Goal: Task Accomplishment & Management: Manage account settings

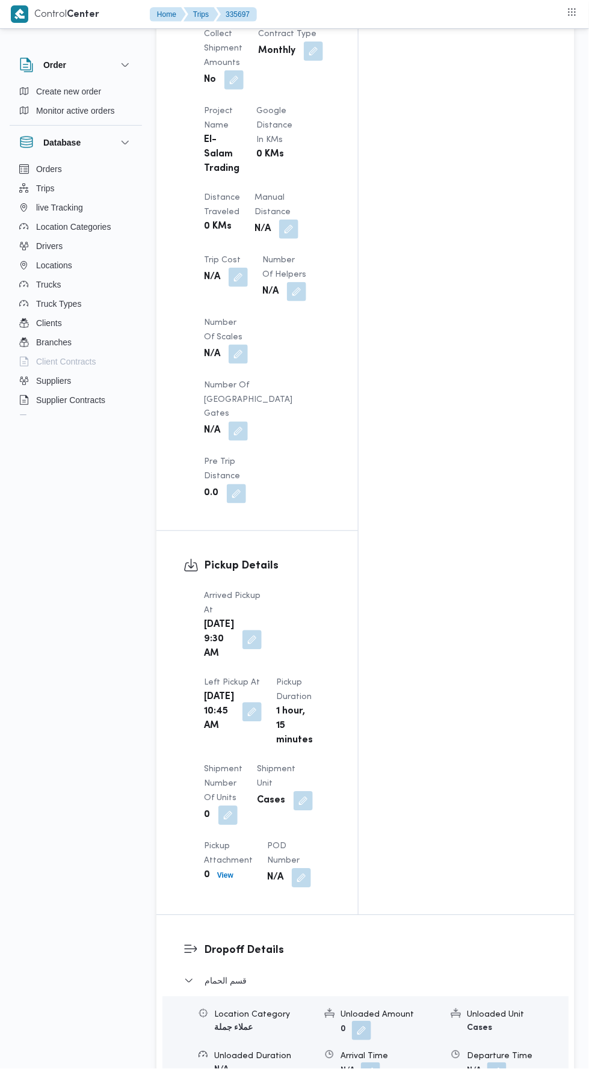
scroll to position [666, 0]
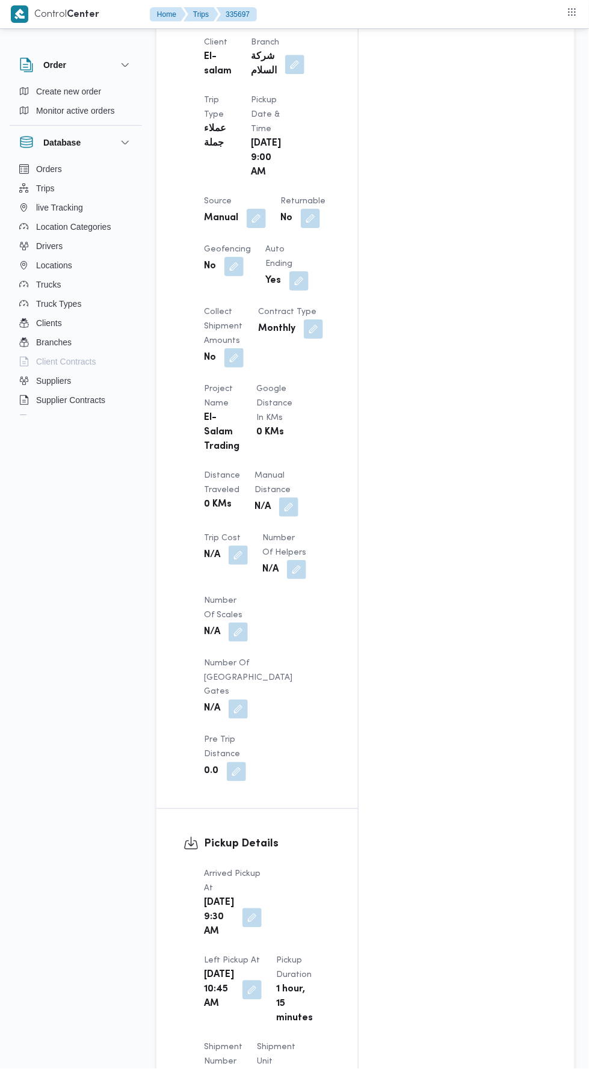
click at [279, 497] on button "button" at bounding box center [288, 506] width 19 height 19
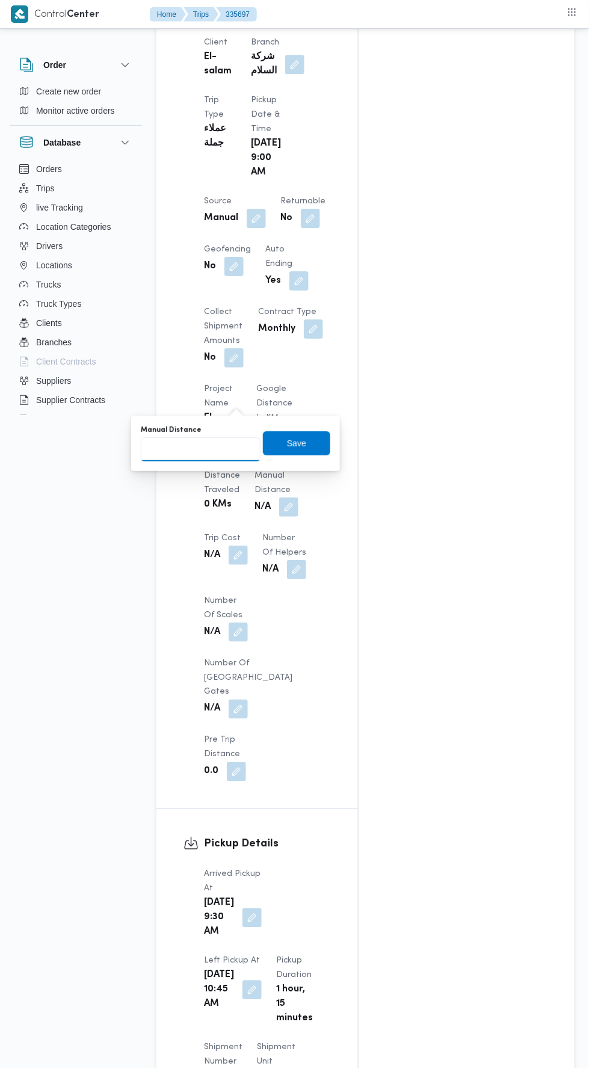
click at [242, 448] on input "Manual Distance" at bounding box center [201, 449] width 120 height 24
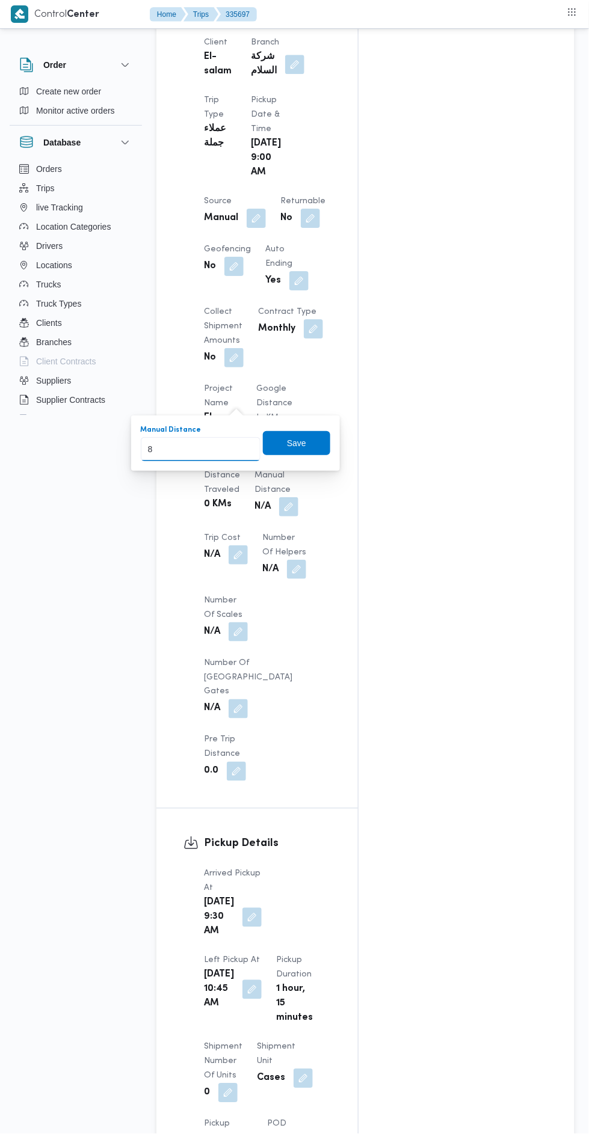
type input "85"
click at [304, 431] on span "Save" at bounding box center [296, 443] width 67 height 24
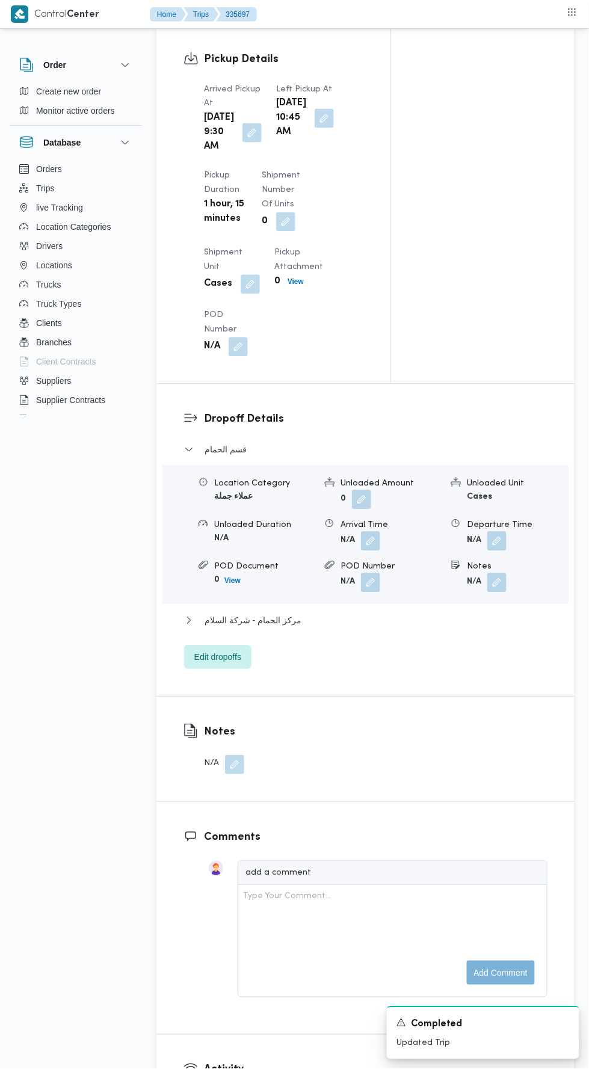
scroll to position [1541, 0]
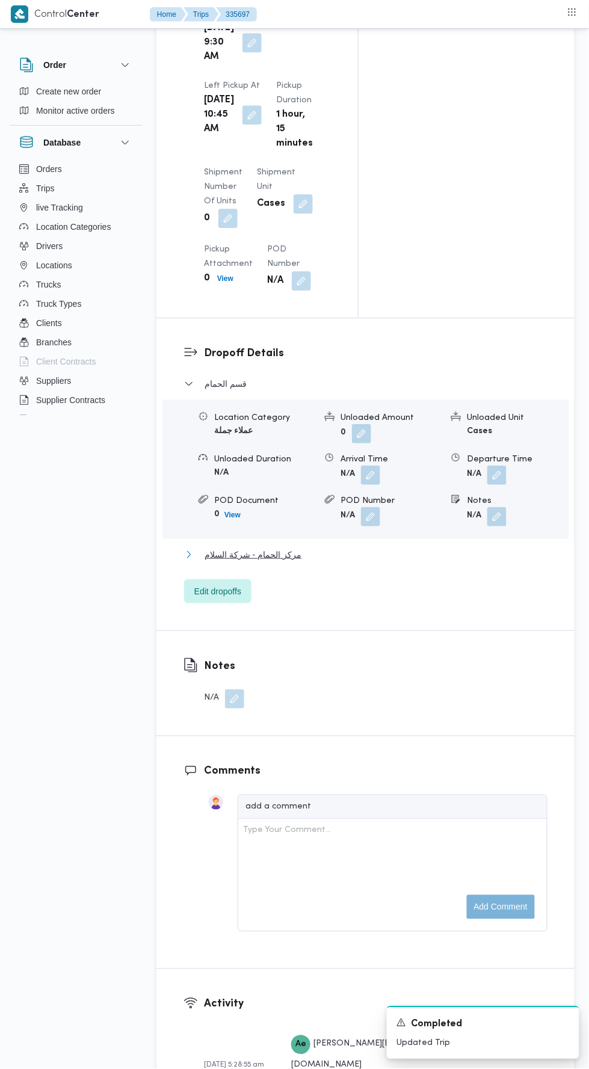
click at [404, 547] on button "مركز الحمام - شركة السلام" at bounding box center [365, 554] width 363 height 14
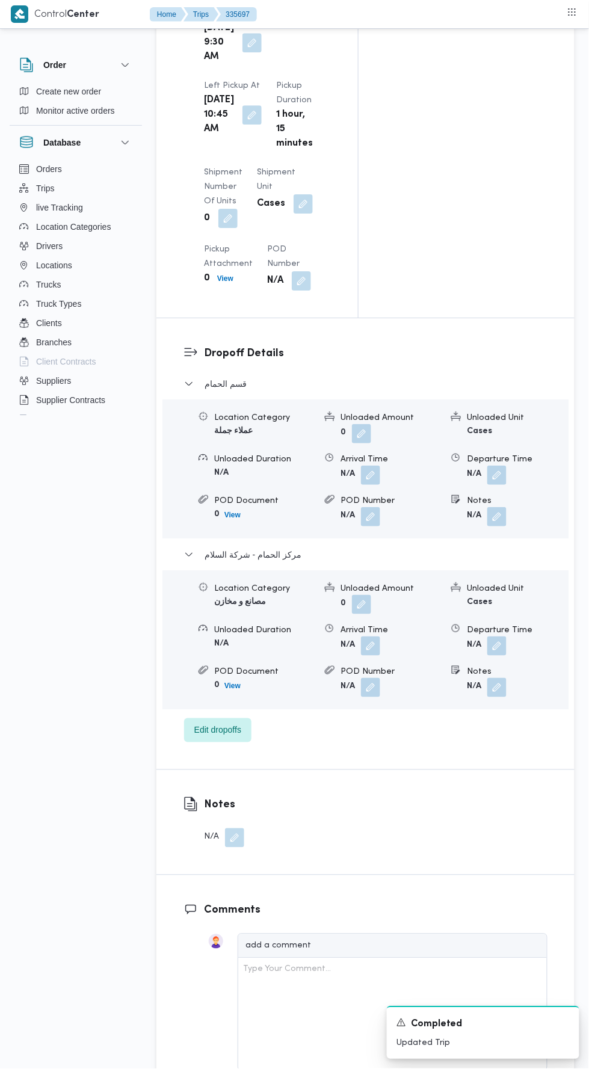
click at [497, 636] on button "button" at bounding box center [496, 645] width 19 height 19
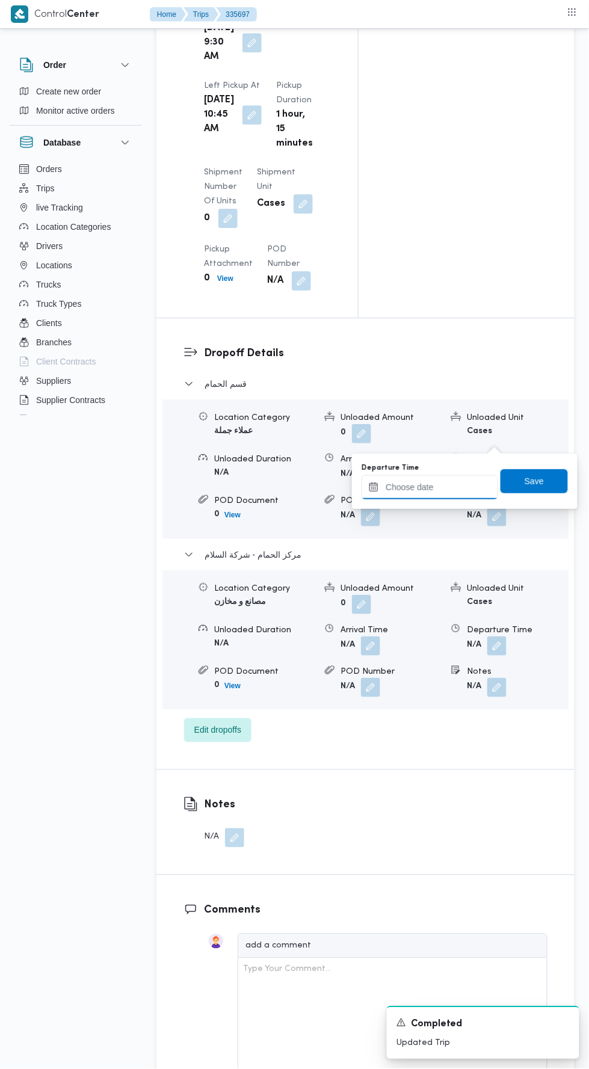
click at [443, 489] on input "Departure Time" at bounding box center [429, 487] width 137 height 24
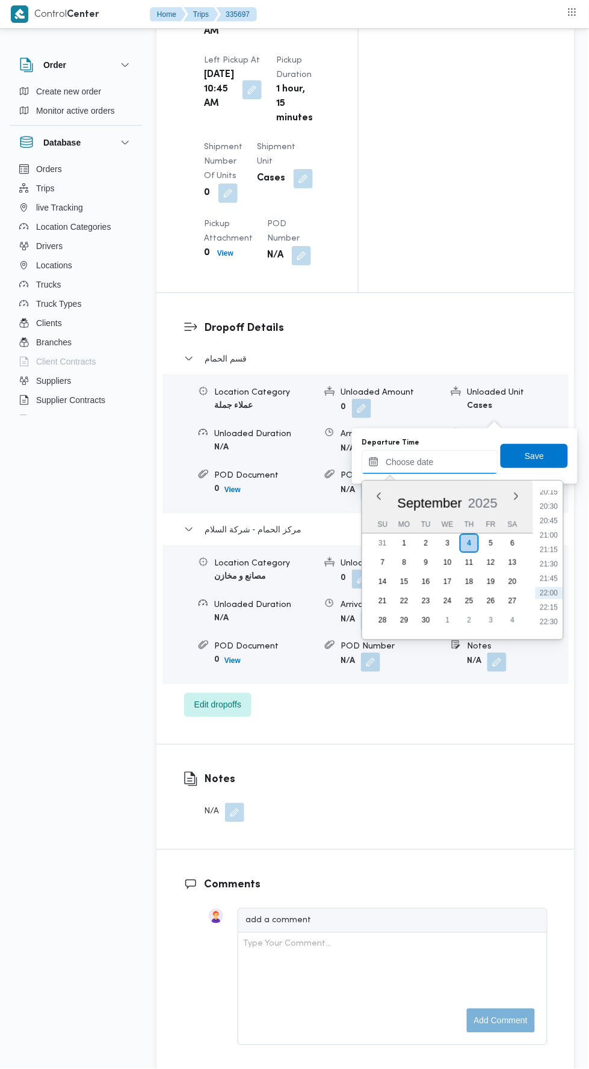
scroll to position [1181, 0]
click at [558, 585] on li "22:00" at bounding box center [549, 585] width 28 height 12
type input "04/09/2025 22:00"
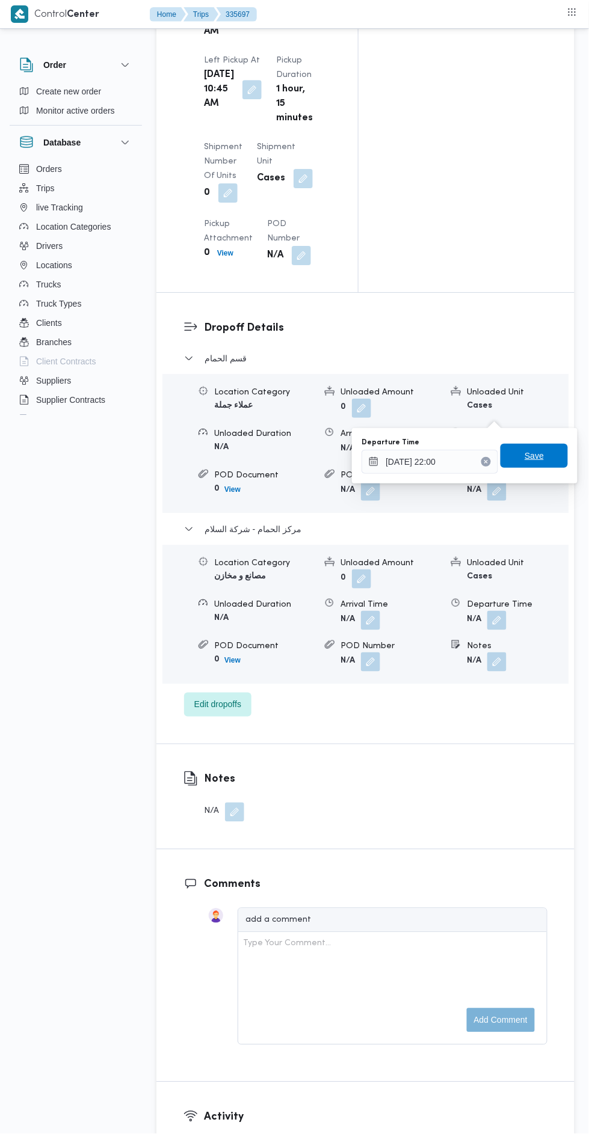
click at [546, 464] on span "Save" at bounding box center [533, 456] width 67 height 24
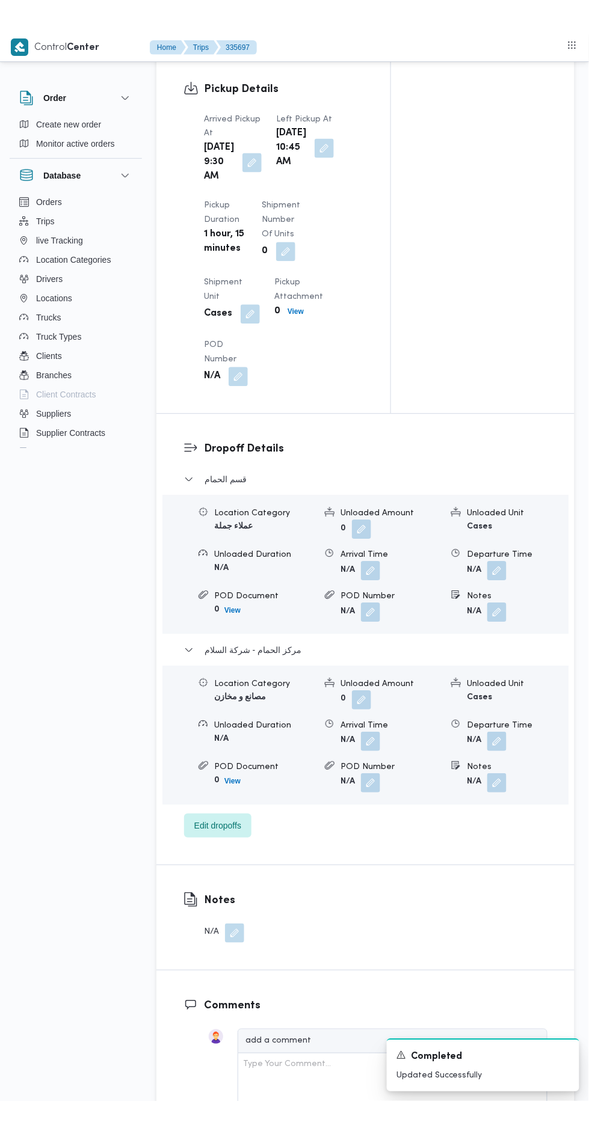
scroll to position [828, 0]
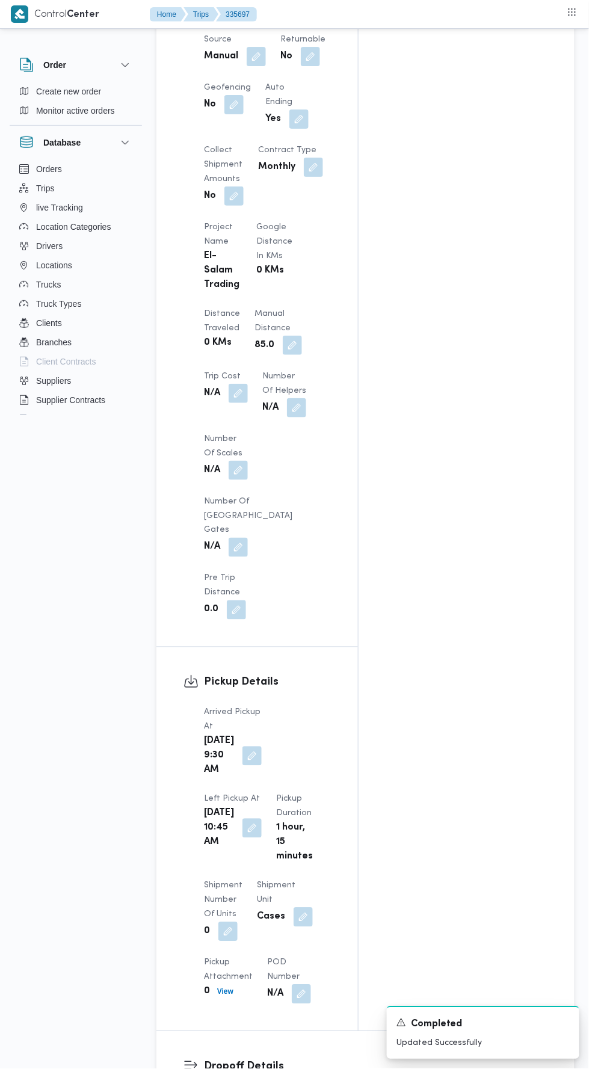
click at [242, 746] on button "button" at bounding box center [251, 755] width 19 height 19
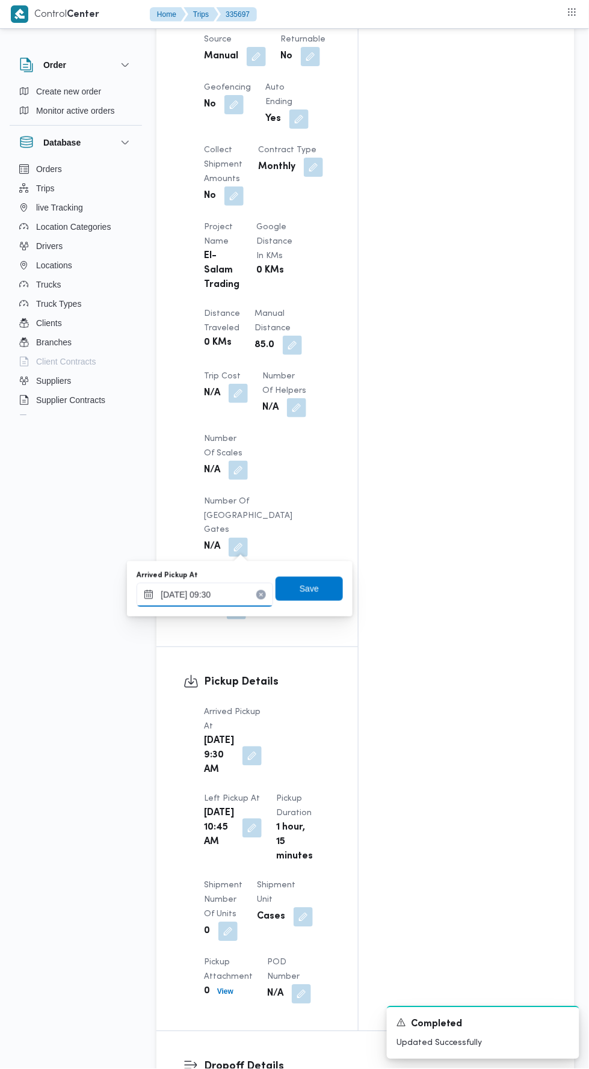
click at [238, 594] on input "04/09/2025 09:30" at bounding box center [205, 595] width 137 height 24
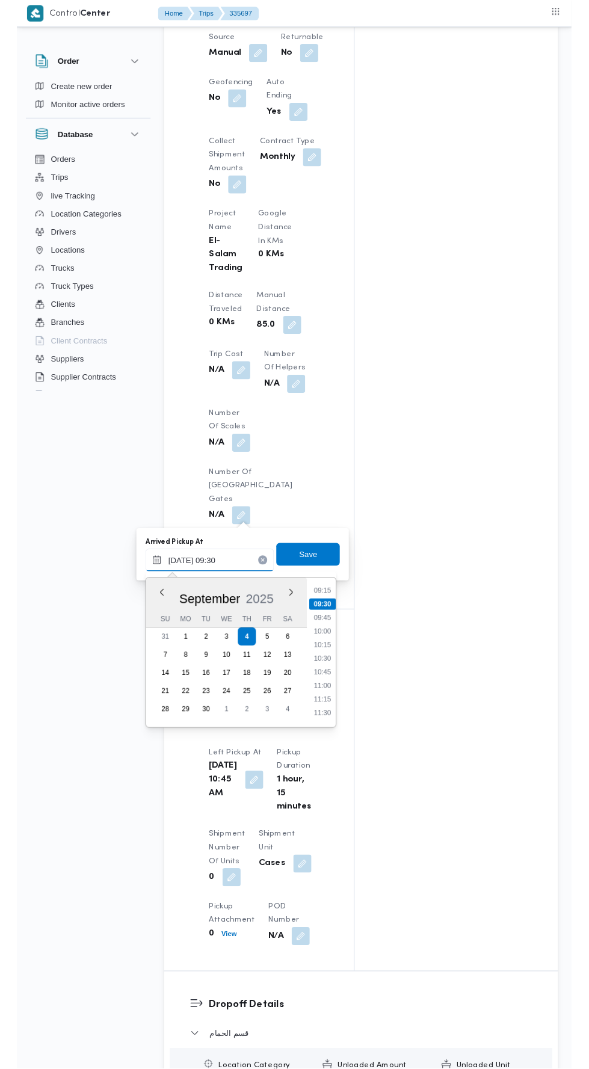
scroll to position [571, 0]
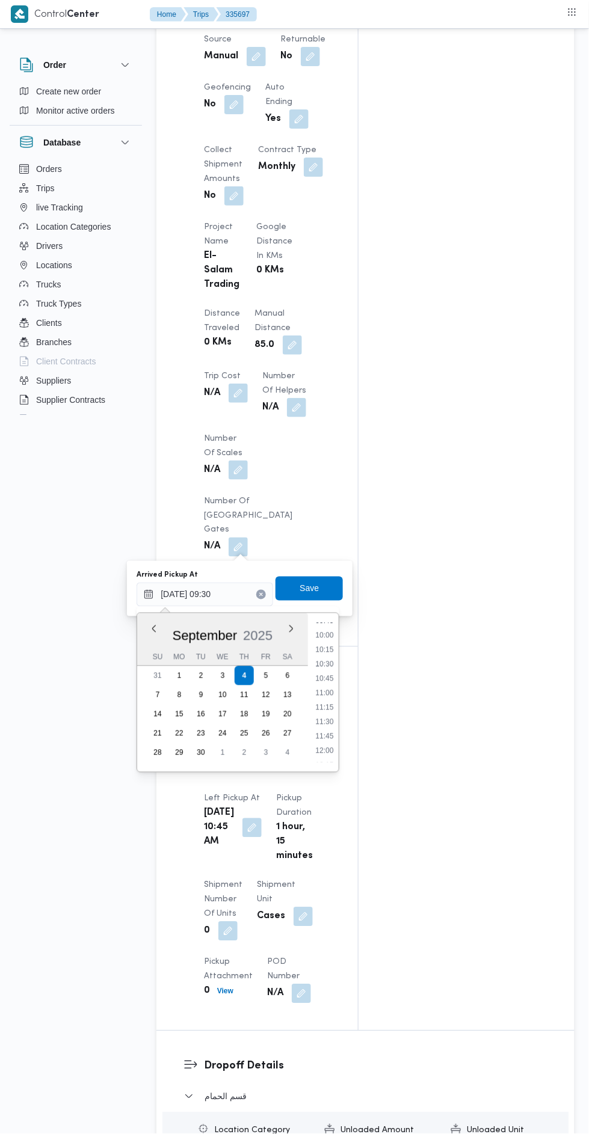
click at [330, 647] on li "10:15" at bounding box center [325, 650] width 28 height 12
type input "04/09/2025 10:15"
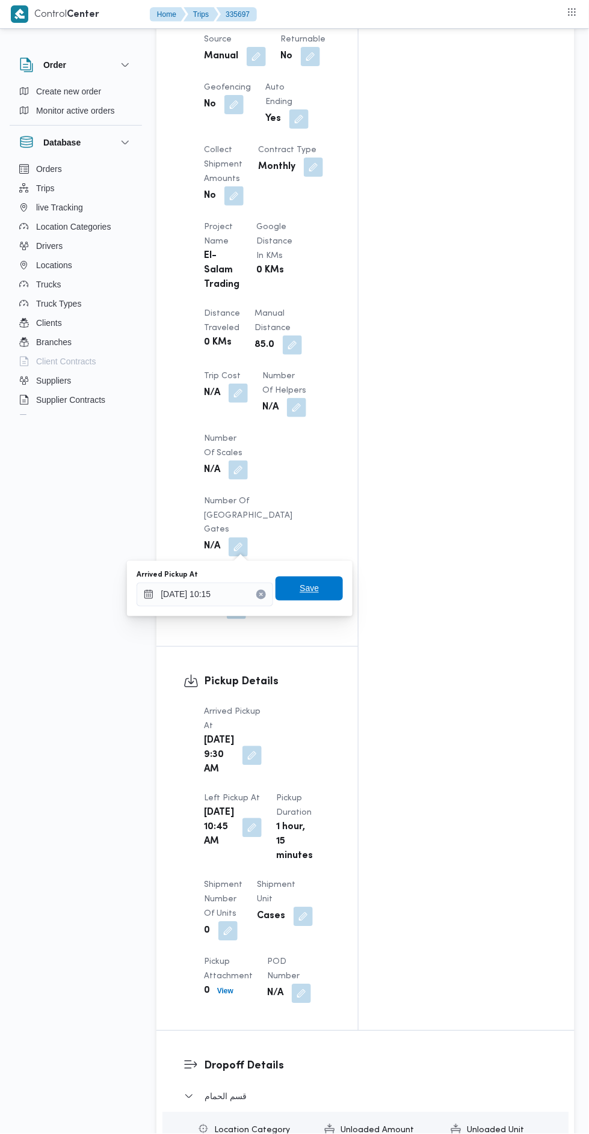
click at [323, 597] on span "Save" at bounding box center [308, 589] width 67 height 24
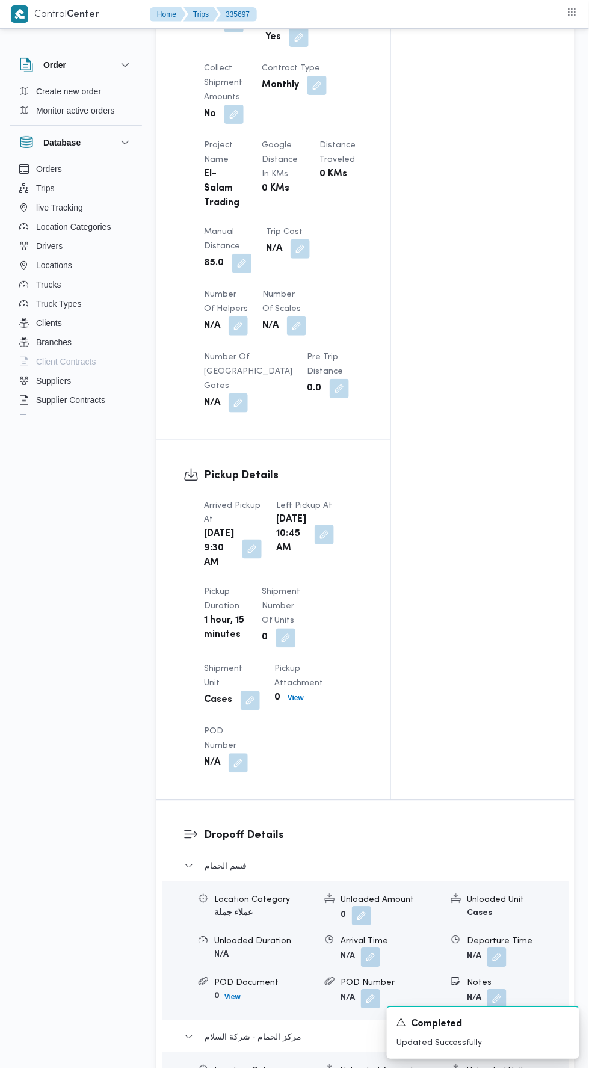
click at [318, 544] on button "button" at bounding box center [324, 534] width 19 height 19
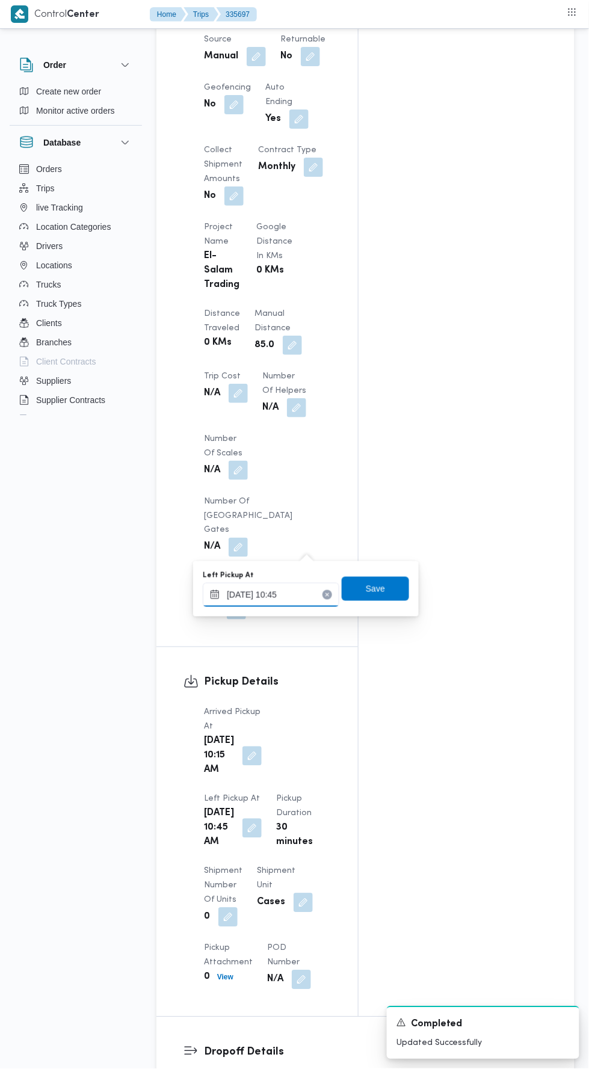
click at [305, 594] on input "04/09/2025 10:45" at bounding box center [271, 595] width 137 height 24
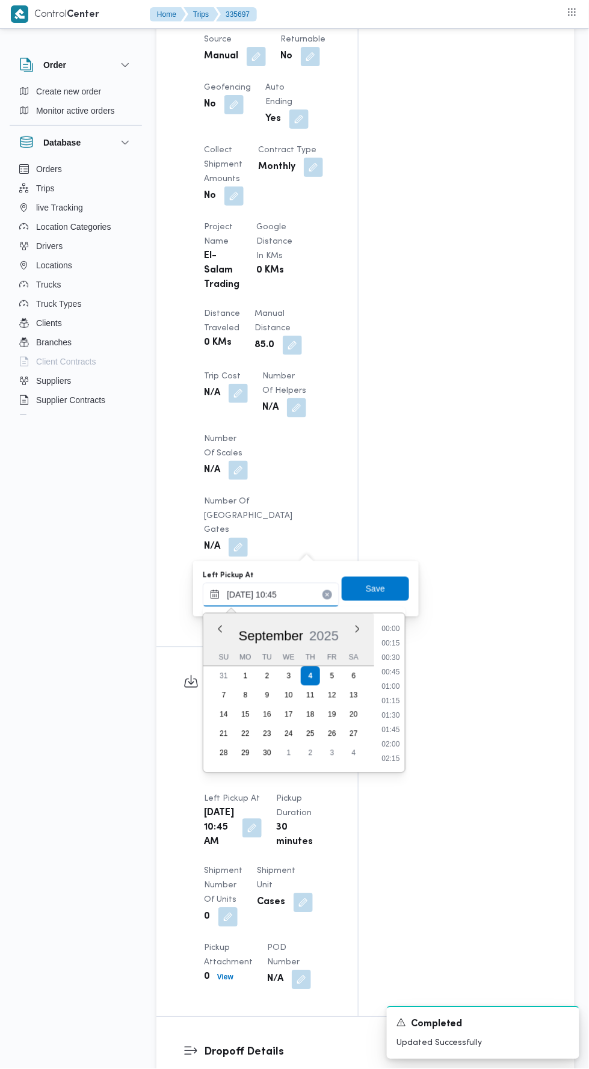
scroll to position [547, 0]
click at [390, 730] on li "11:15" at bounding box center [391, 731] width 28 height 12
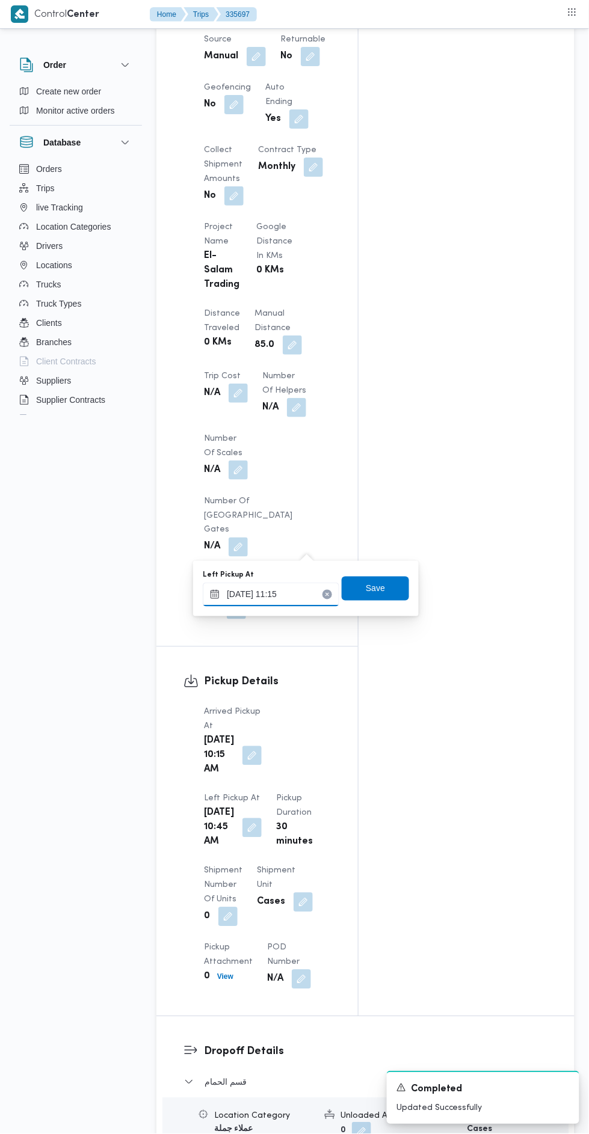
type input "04/09/2025 10:45"
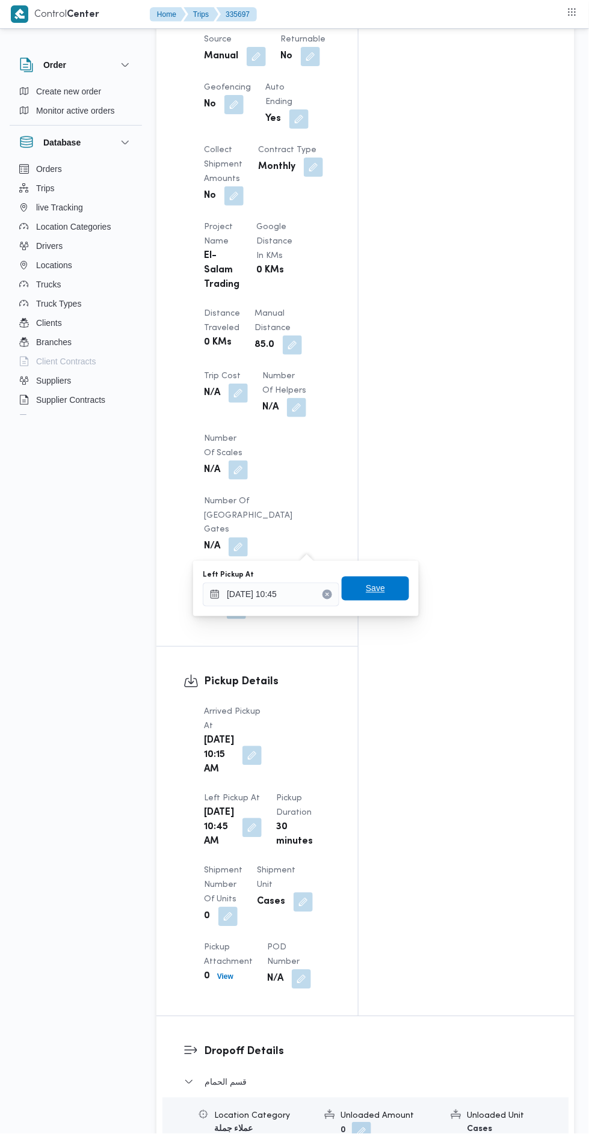
click at [375, 588] on span "Save" at bounding box center [375, 589] width 19 height 14
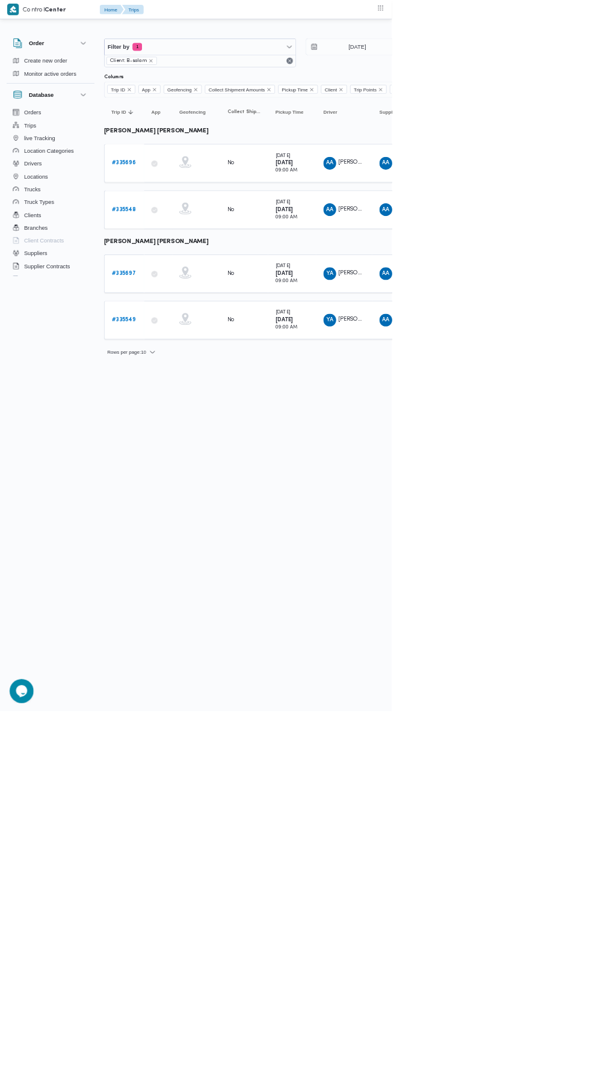
click at [169, 408] on b "# 335697" at bounding box center [186, 411] width 36 height 8
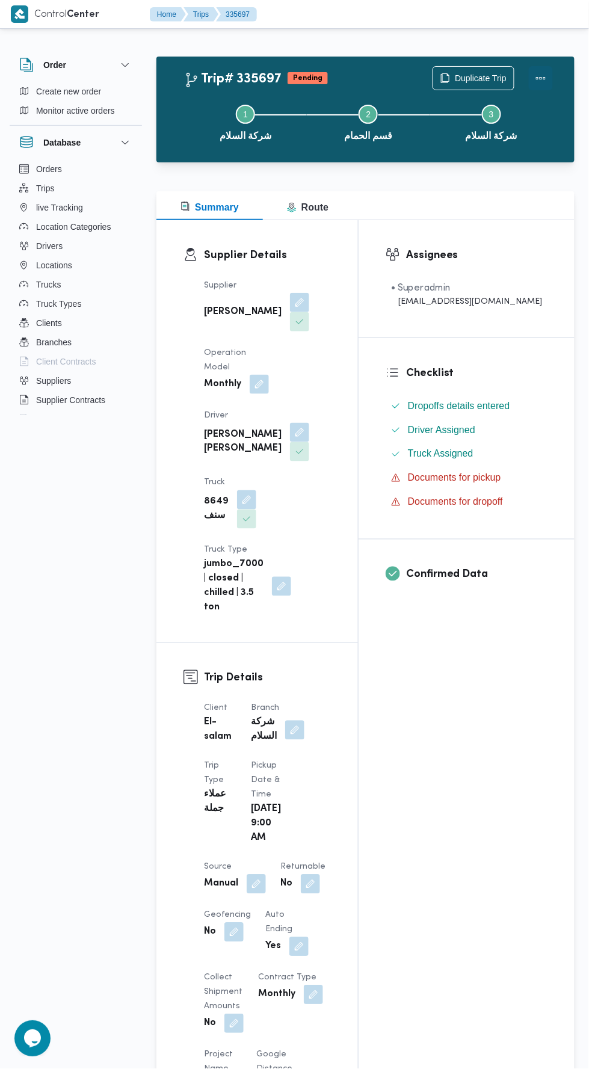
click at [536, 69] on button "Actions" at bounding box center [541, 78] width 24 height 24
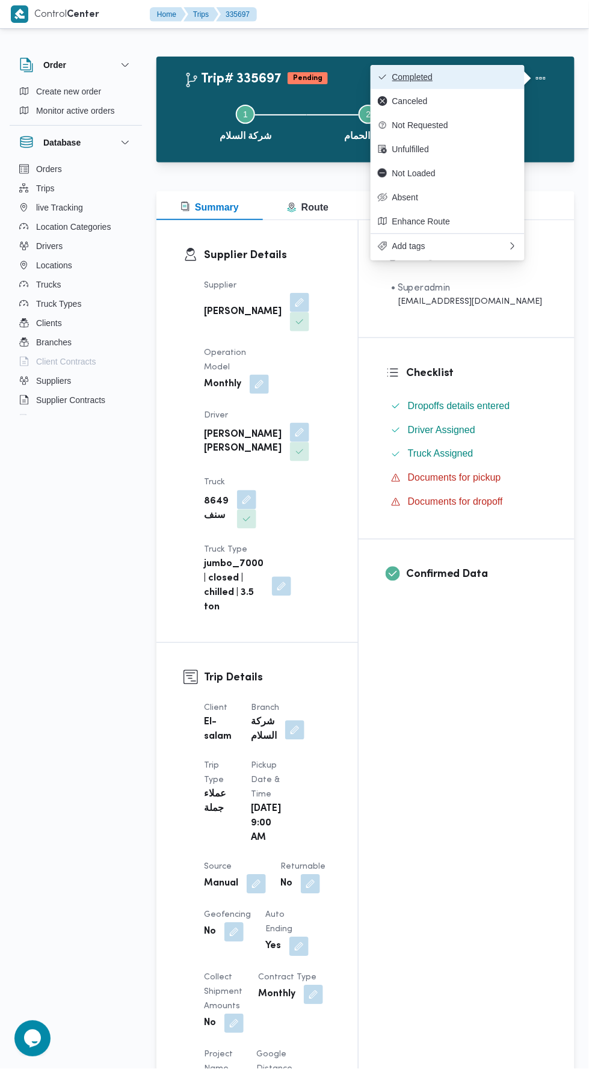
click at [462, 67] on button "Completed" at bounding box center [448, 77] width 154 height 24
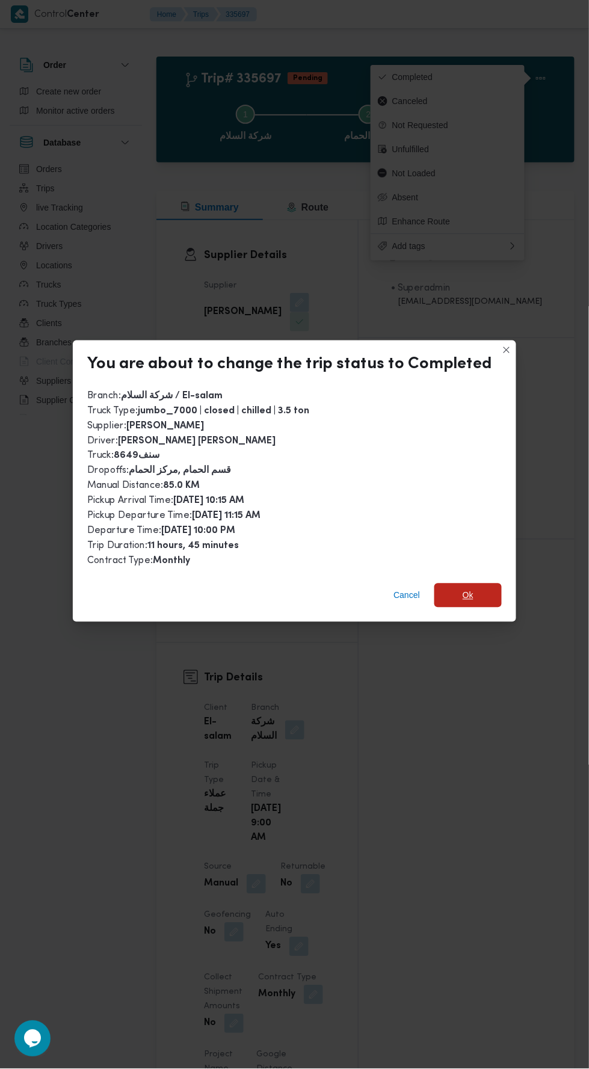
click at [463, 588] on span "Ok" at bounding box center [468, 595] width 11 height 14
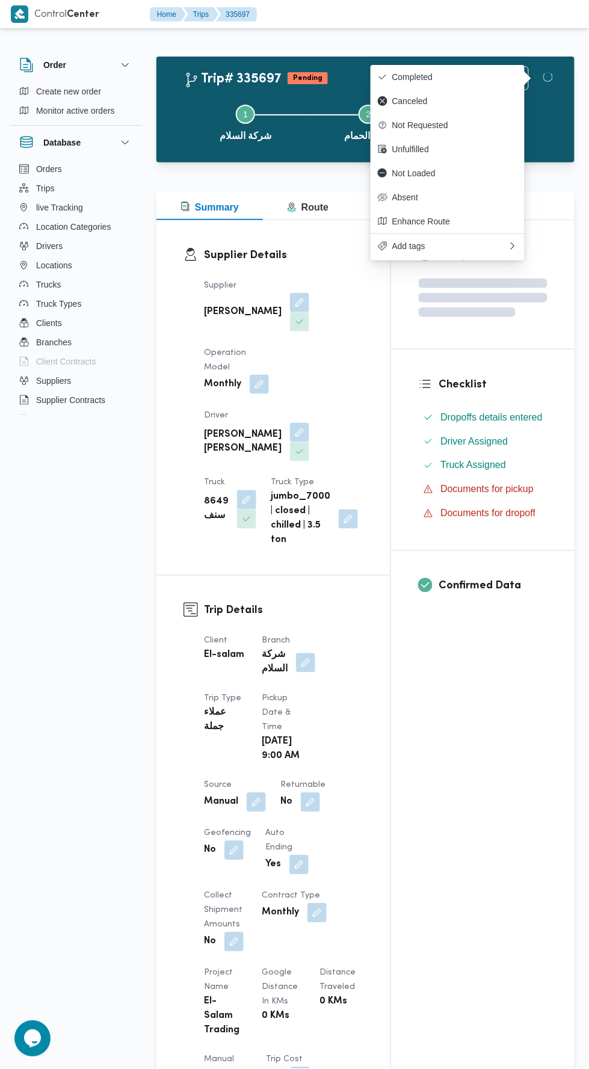
click at [488, 719] on div "Assignees Checklist Dropoffs details entered Driver Assigned Truck Assigned Doc…" at bounding box center [482, 923] width 183 height 1407
